Goal: Task Accomplishment & Management: Manage account settings

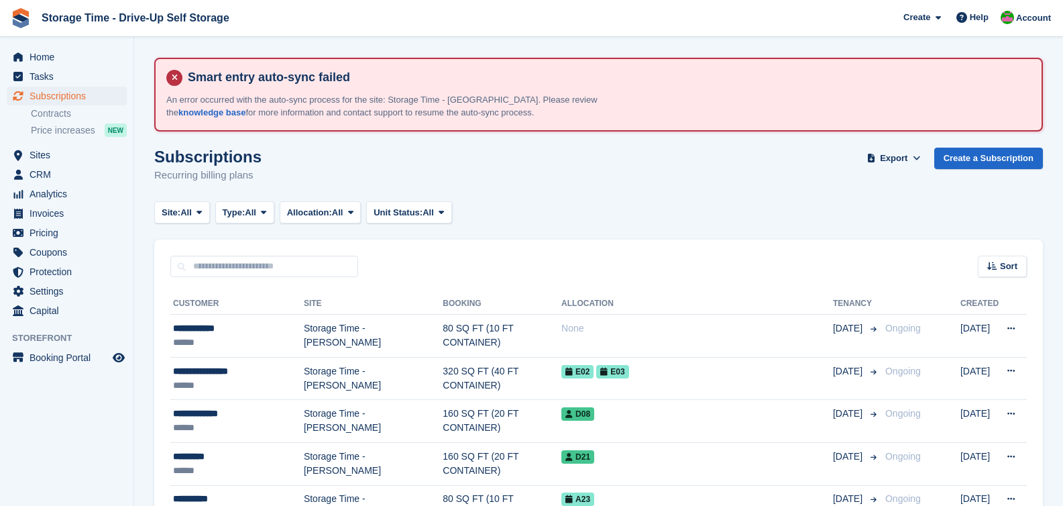
scroll to position [39, 0]
click at [58, 98] on span "Subscriptions" at bounding box center [70, 96] width 80 height 19
click at [50, 212] on span "Invoices" at bounding box center [70, 213] width 80 height 19
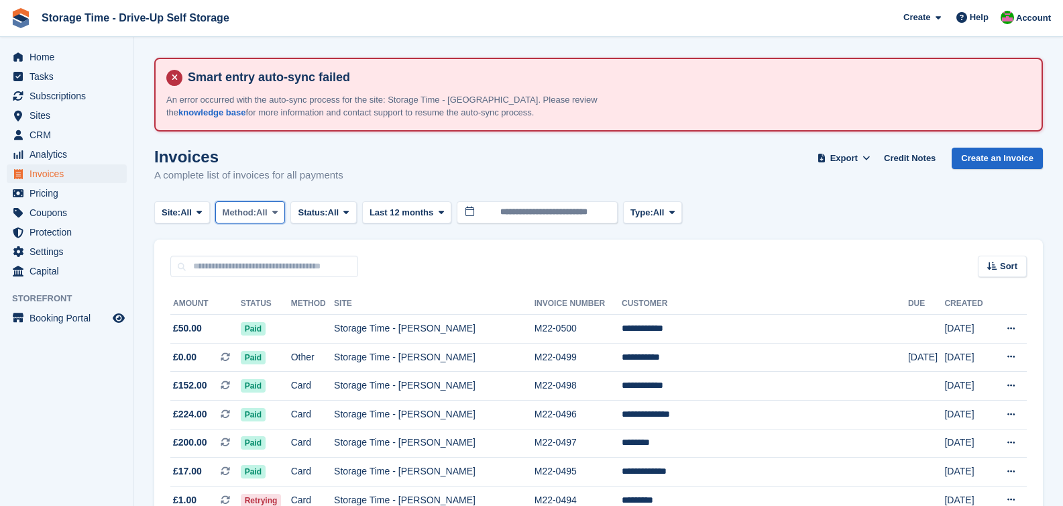
click at [257, 214] on span "Method:" at bounding box center [240, 212] width 34 height 13
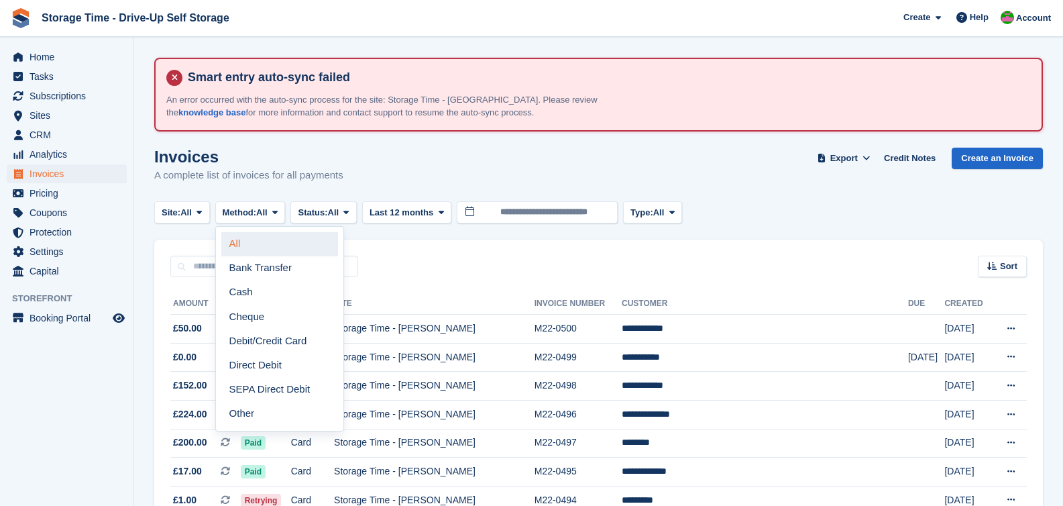
click at [243, 239] on link "All" at bounding box center [279, 244] width 117 height 24
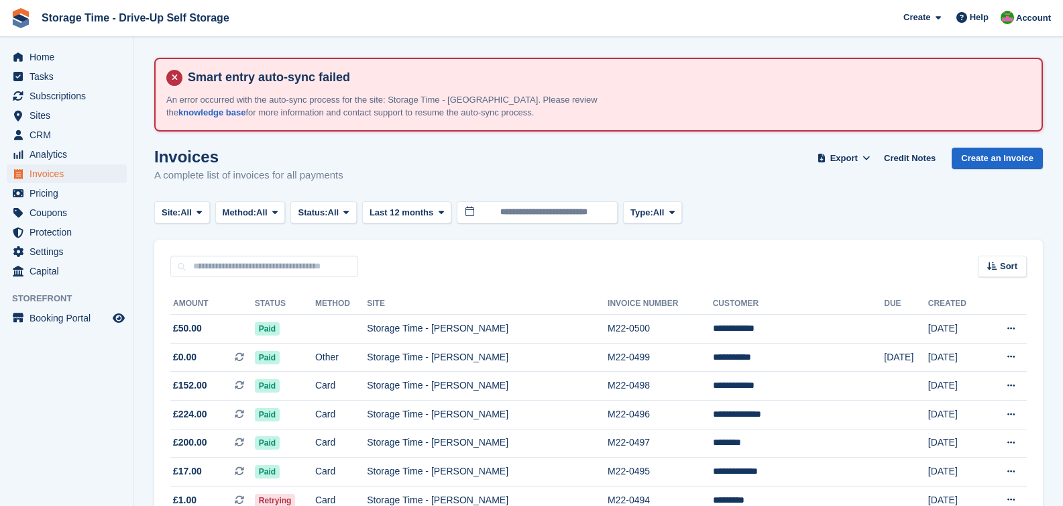
click at [191, 213] on span "All" at bounding box center [185, 212] width 11 height 13
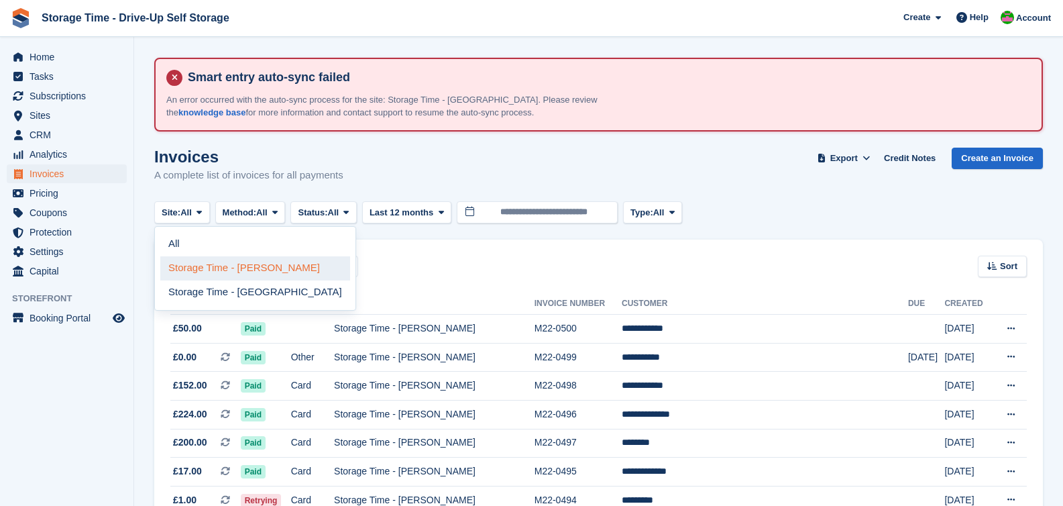
click at [215, 268] on link "Storage Time - [PERSON_NAME]" at bounding box center [255, 268] width 190 height 24
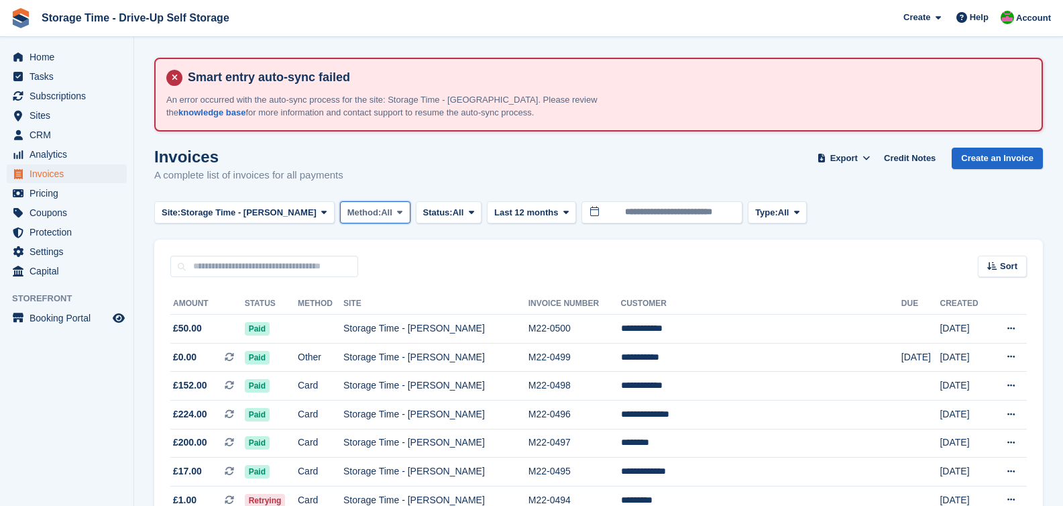
click at [357, 211] on span "Method:" at bounding box center [364, 212] width 34 height 13
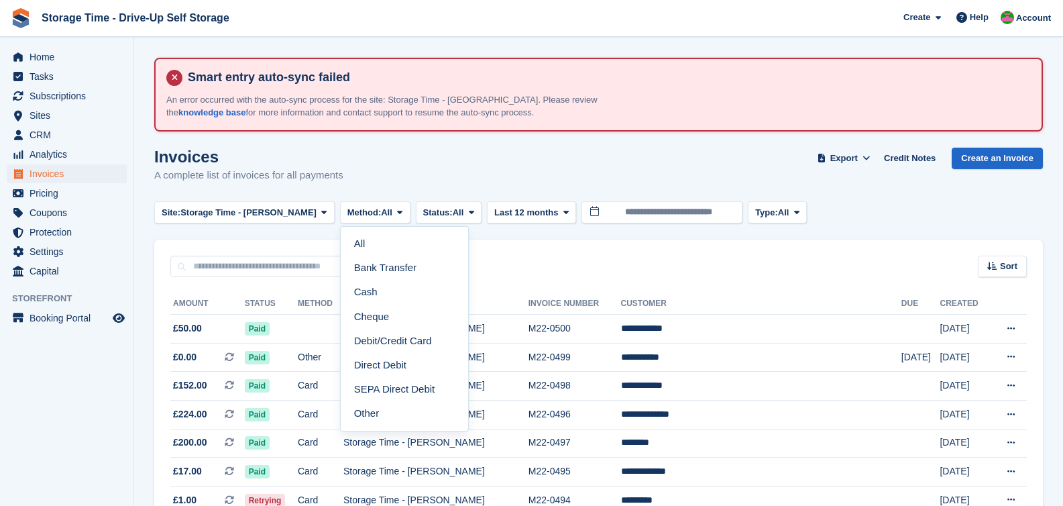
click at [416, 168] on div "Invoices A complete list of invoices for all payments Export Export Invoices Ex…" at bounding box center [598, 174] width 888 height 52
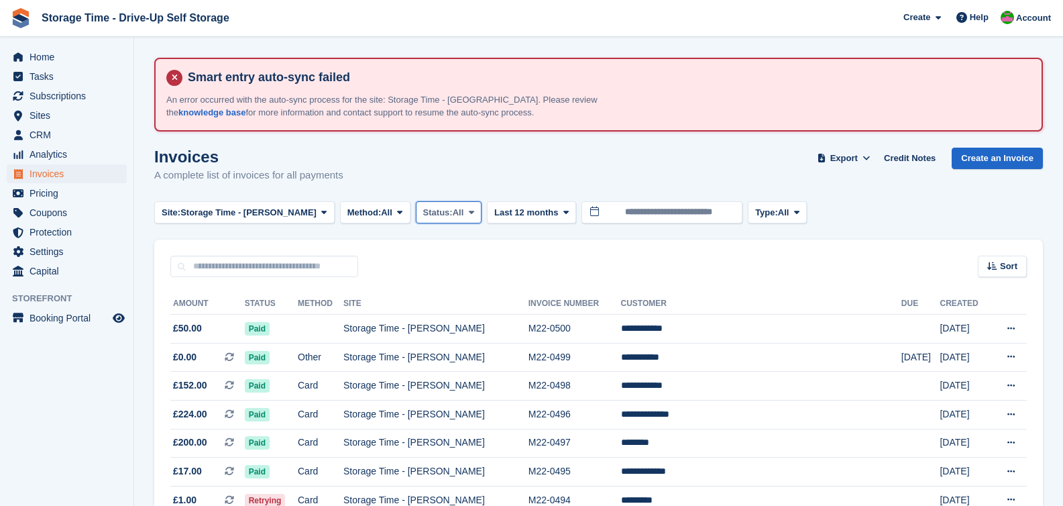
click at [428, 216] on span "Status:" at bounding box center [438, 212] width 30 height 13
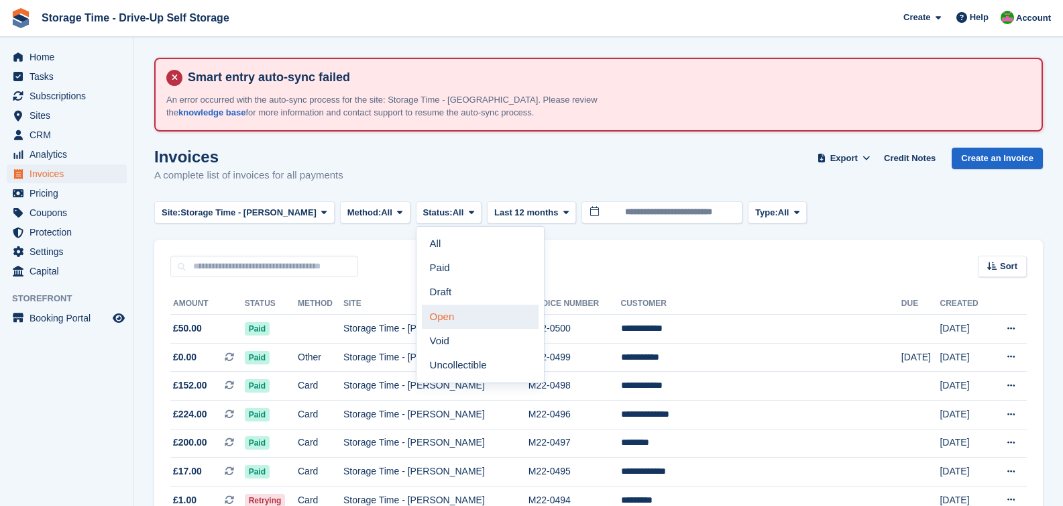
click at [430, 314] on link "Open" at bounding box center [480, 316] width 117 height 24
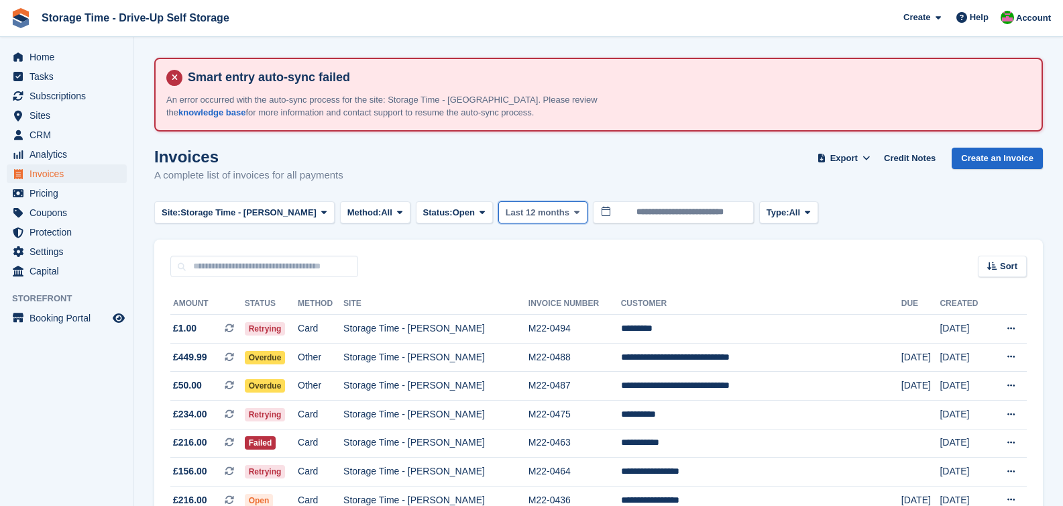
click at [530, 211] on span "Last 12 months" at bounding box center [538, 212] width 64 height 13
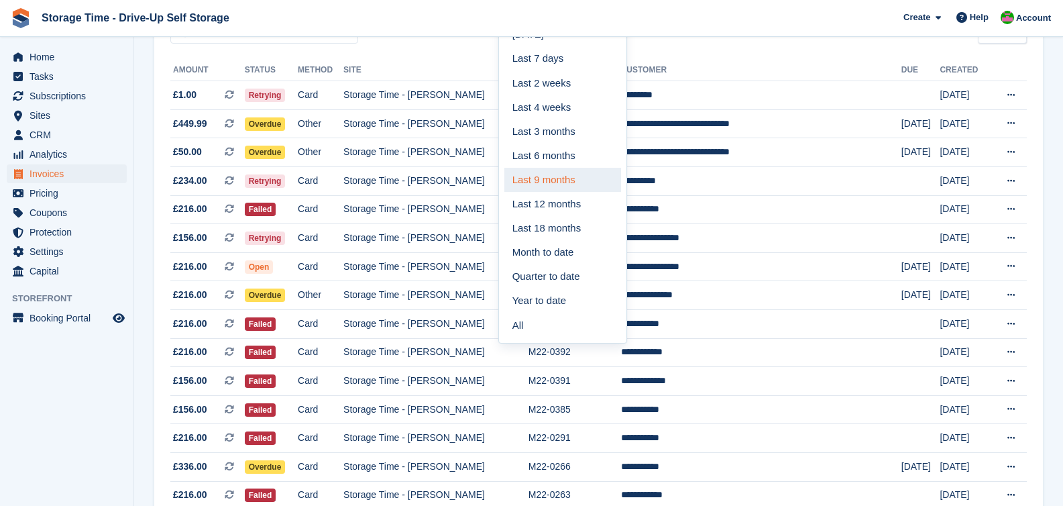
scroll to position [235, 0]
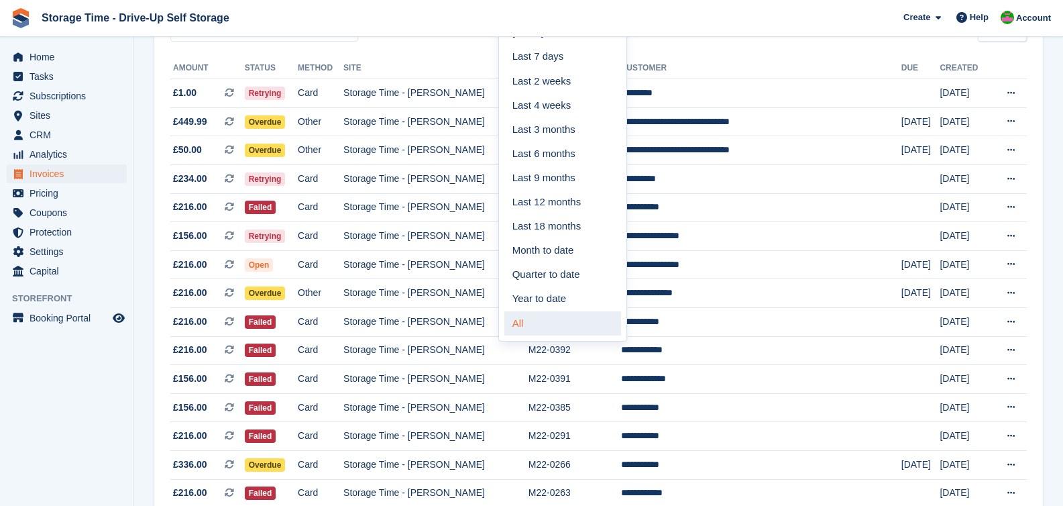
click at [528, 329] on link "All" at bounding box center [562, 323] width 117 height 24
